Goal: Task Accomplishment & Management: Use online tool/utility

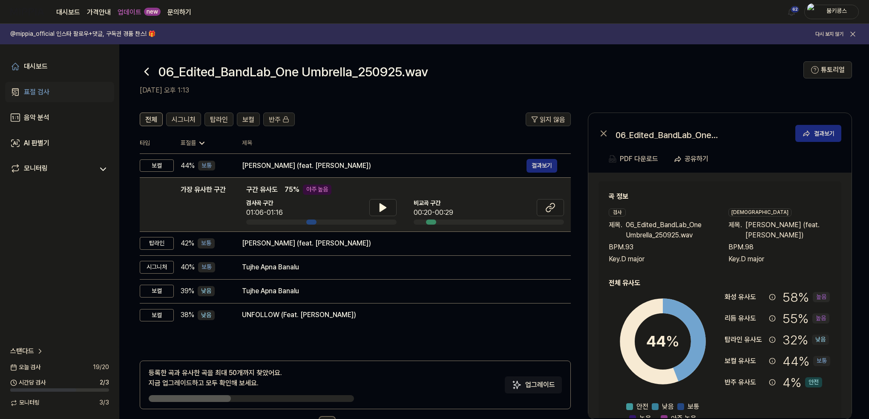
click at [148, 70] on icon at bounding box center [147, 72] width 14 height 14
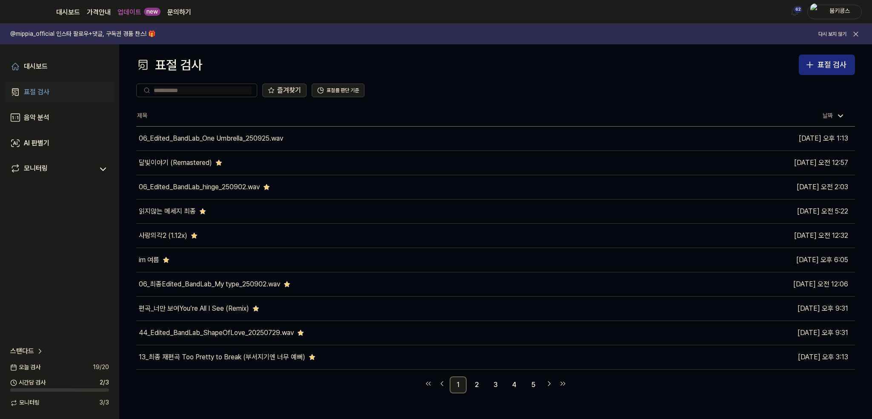
click at [46, 86] on link "표절 검사" at bounding box center [59, 92] width 109 height 20
click at [812, 56] on button "표절 검사" at bounding box center [827, 64] width 56 height 20
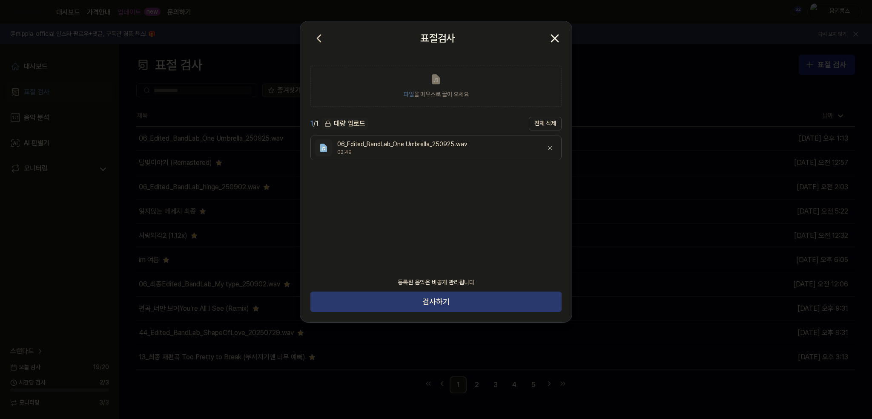
click at [469, 306] on button "검사하기" at bounding box center [435, 301] width 251 height 20
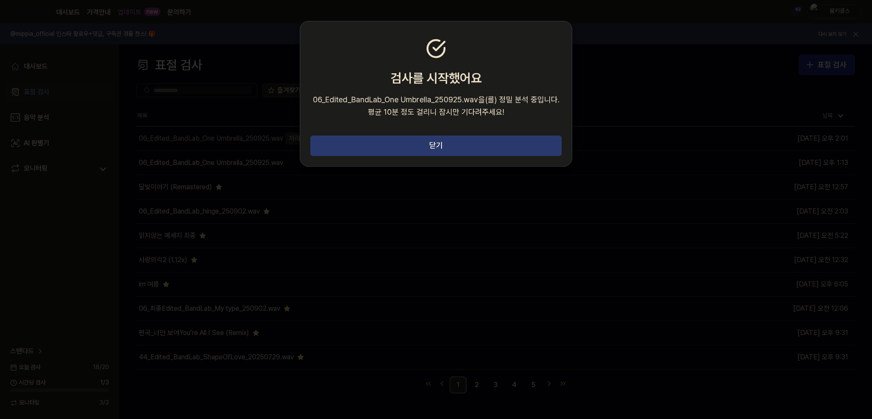
click at [459, 147] on button "닫기" at bounding box center [435, 145] width 251 height 20
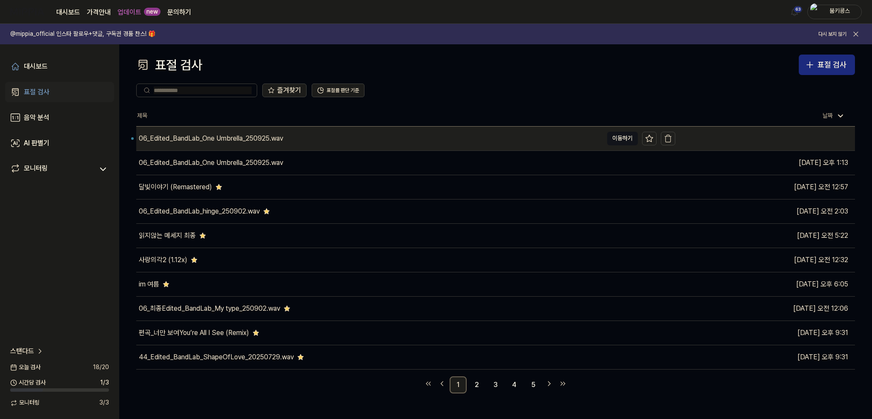
click at [405, 143] on div "06_Edited_BandLab_One Umbrella_250925.wav" at bounding box center [369, 138] width 467 height 24
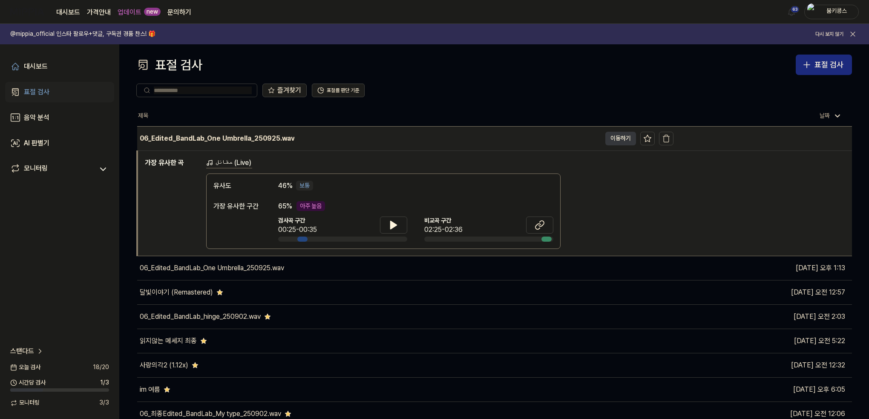
click at [615, 141] on button "이동하기" at bounding box center [620, 139] width 31 height 14
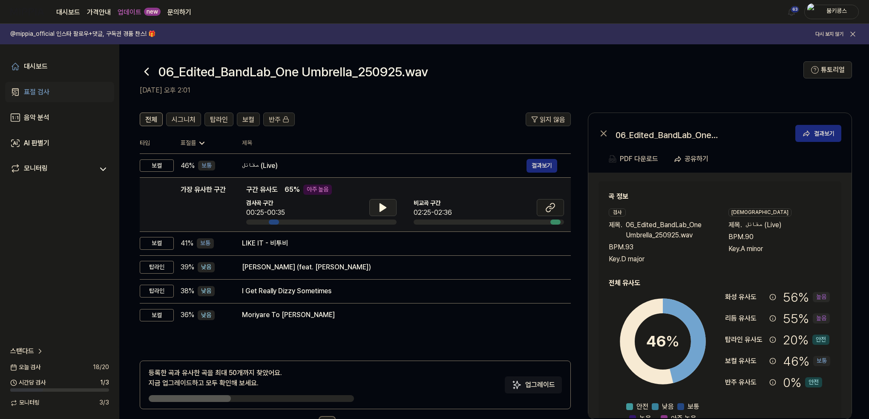
click at [381, 202] on icon at bounding box center [383, 207] width 10 height 10
click at [546, 206] on icon at bounding box center [550, 207] width 10 height 10
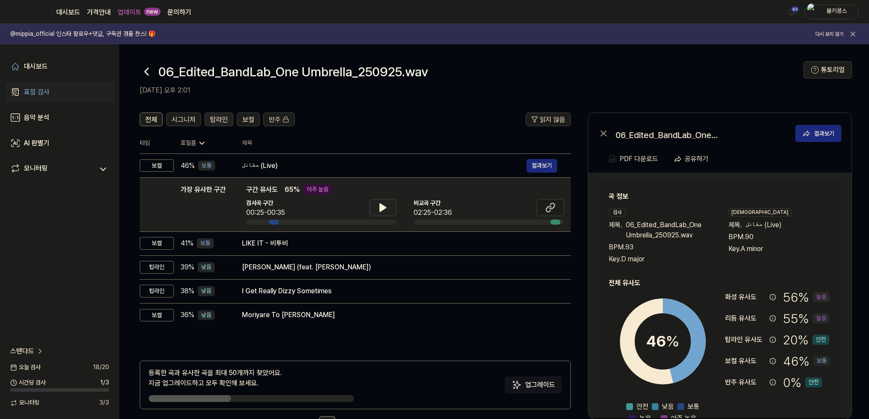
click at [210, 118] on span "탑라인" at bounding box center [219, 120] width 18 height 10
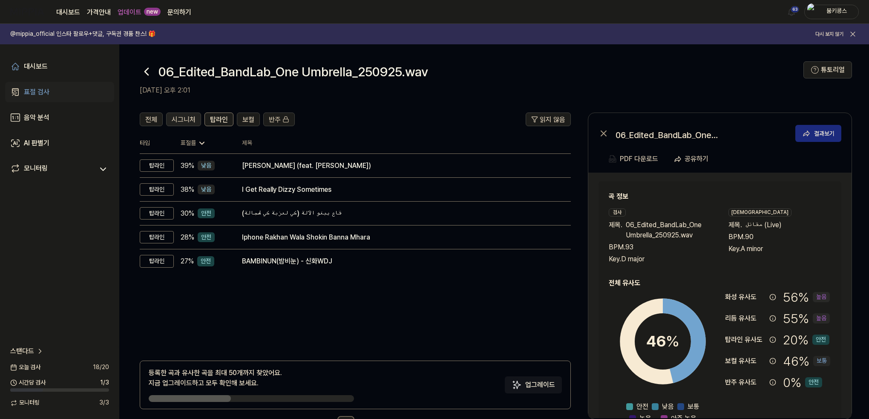
click at [191, 118] on span "시그니처" at bounding box center [184, 120] width 24 height 10
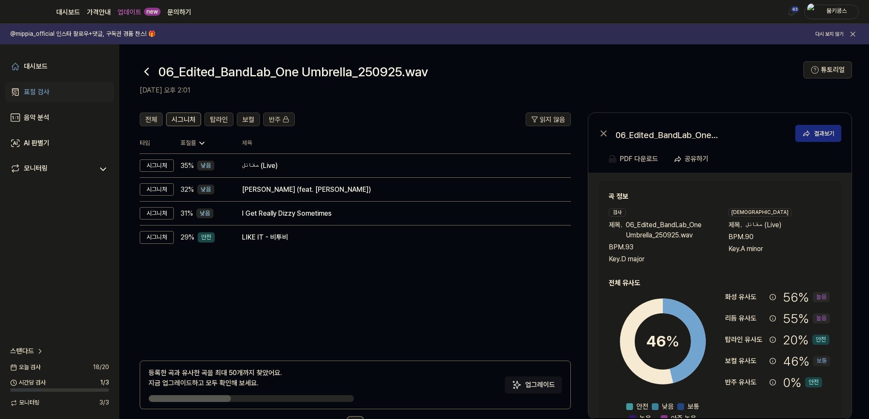
click at [152, 116] on span "전체" at bounding box center [151, 120] width 12 height 10
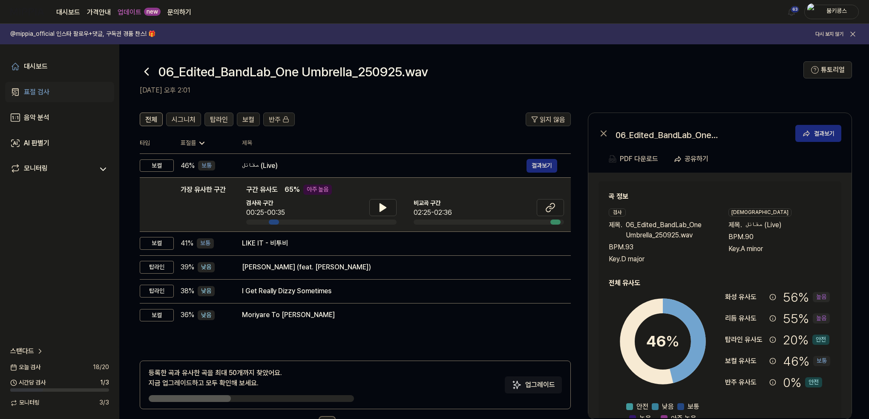
click at [210, 117] on span "탑라인" at bounding box center [219, 120] width 18 height 10
